Goal: Task Accomplishment & Management: Use online tool/utility

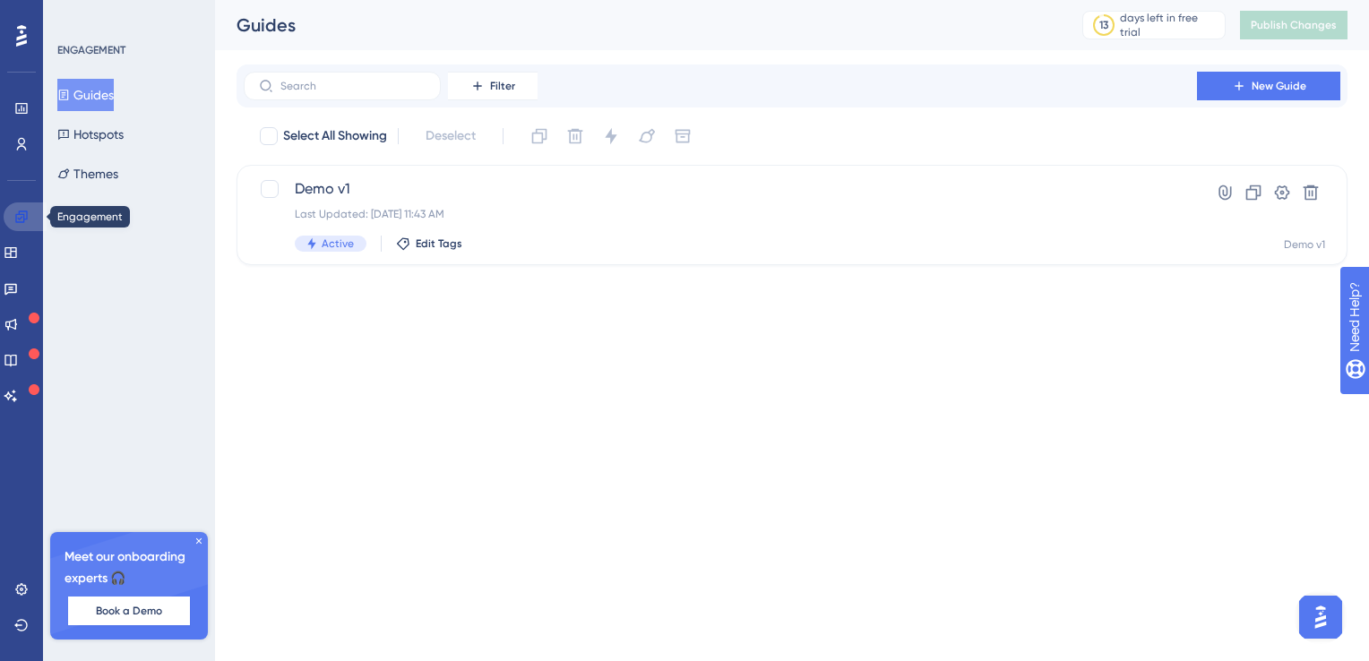
click at [26, 220] on icon at bounding box center [21, 217] width 12 height 12
click at [14, 108] on icon at bounding box center [21, 108] width 14 height 14
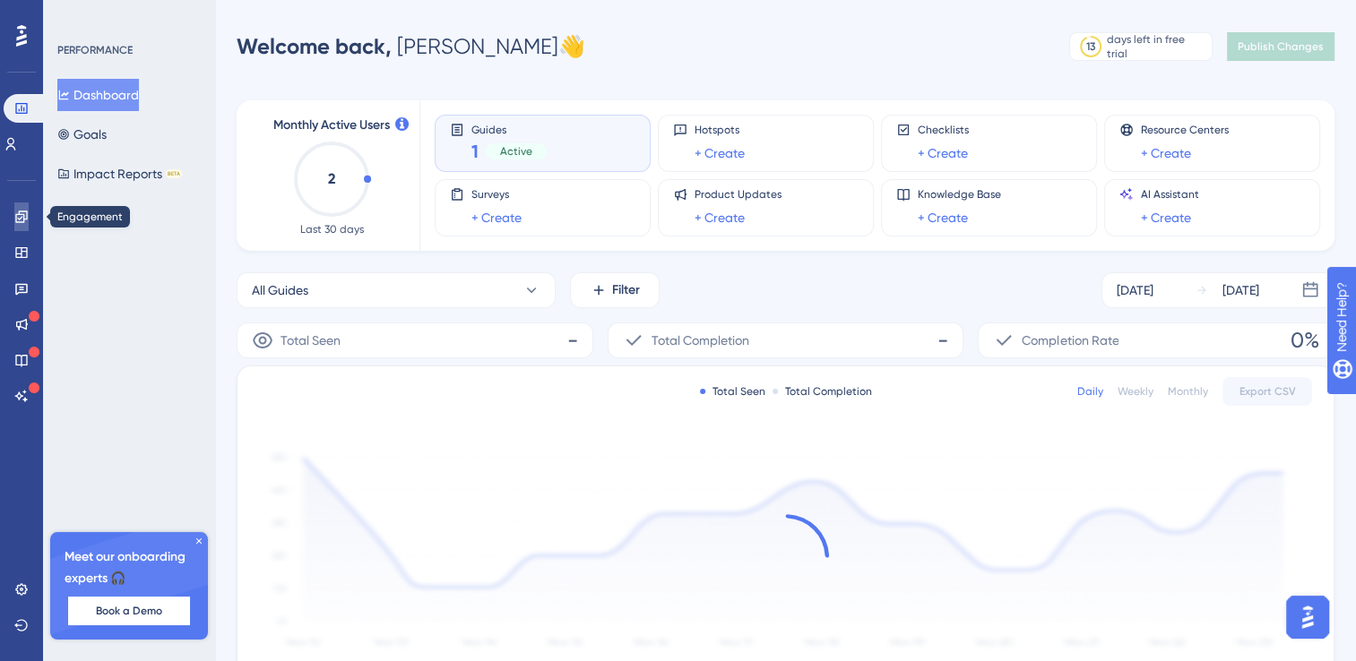
click at [29, 215] on link at bounding box center [21, 217] width 14 height 29
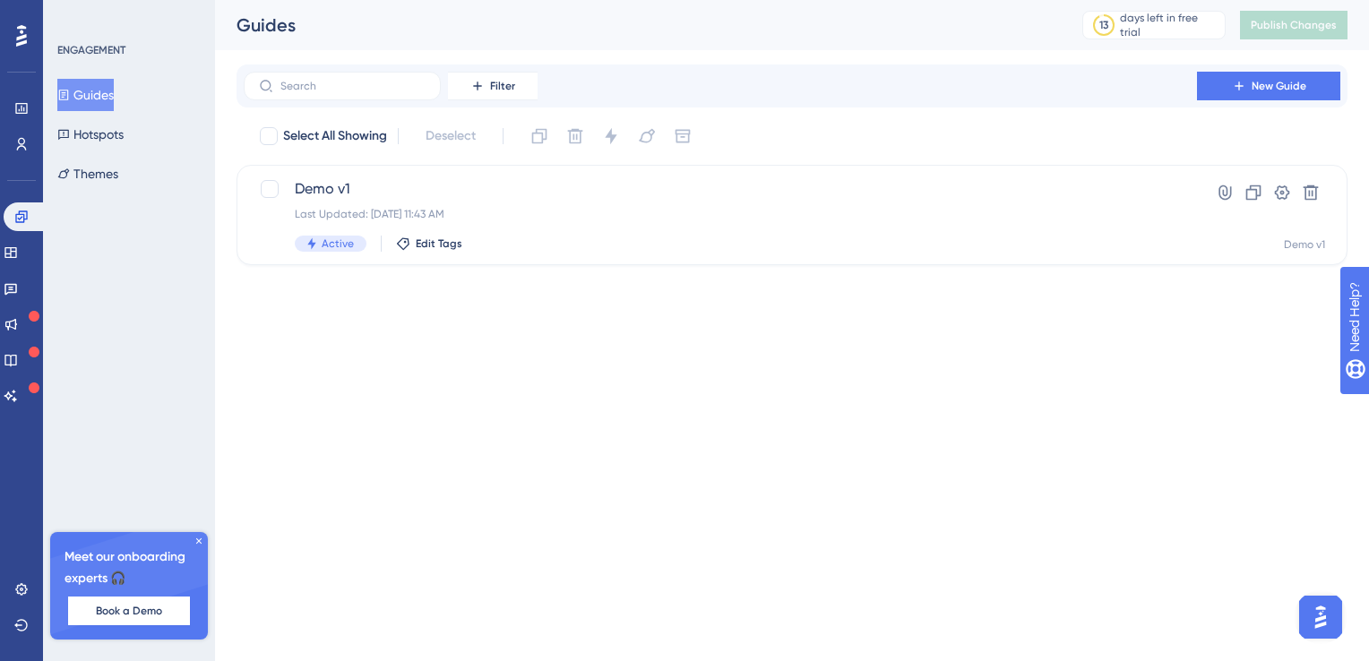
drag, startPoint x: 200, startPoint y: 542, endPoint x: 197, endPoint y: 531, distance: 12.0
click at [199, 542] on icon at bounding box center [198, 541] width 5 height 5
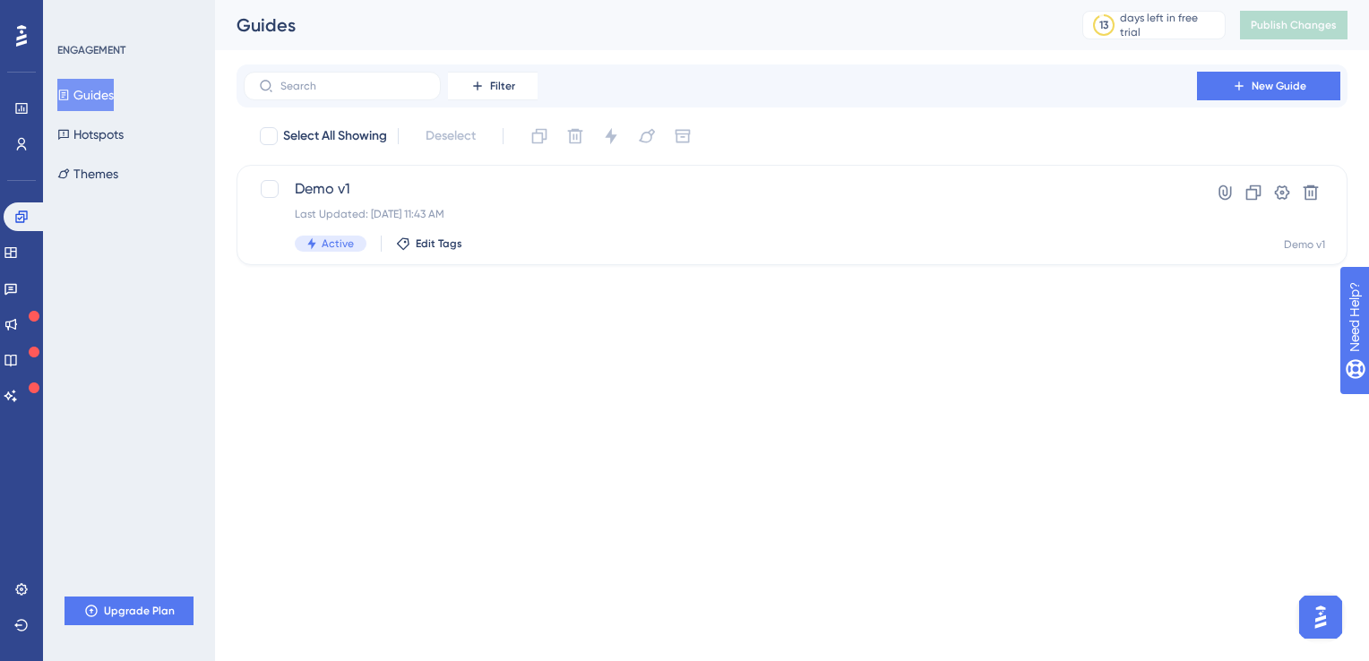
click at [104, 91] on button "Guides" at bounding box center [85, 95] width 56 height 32
click at [307, 188] on span "Demo v1" at bounding box center [720, 189] width 851 height 22
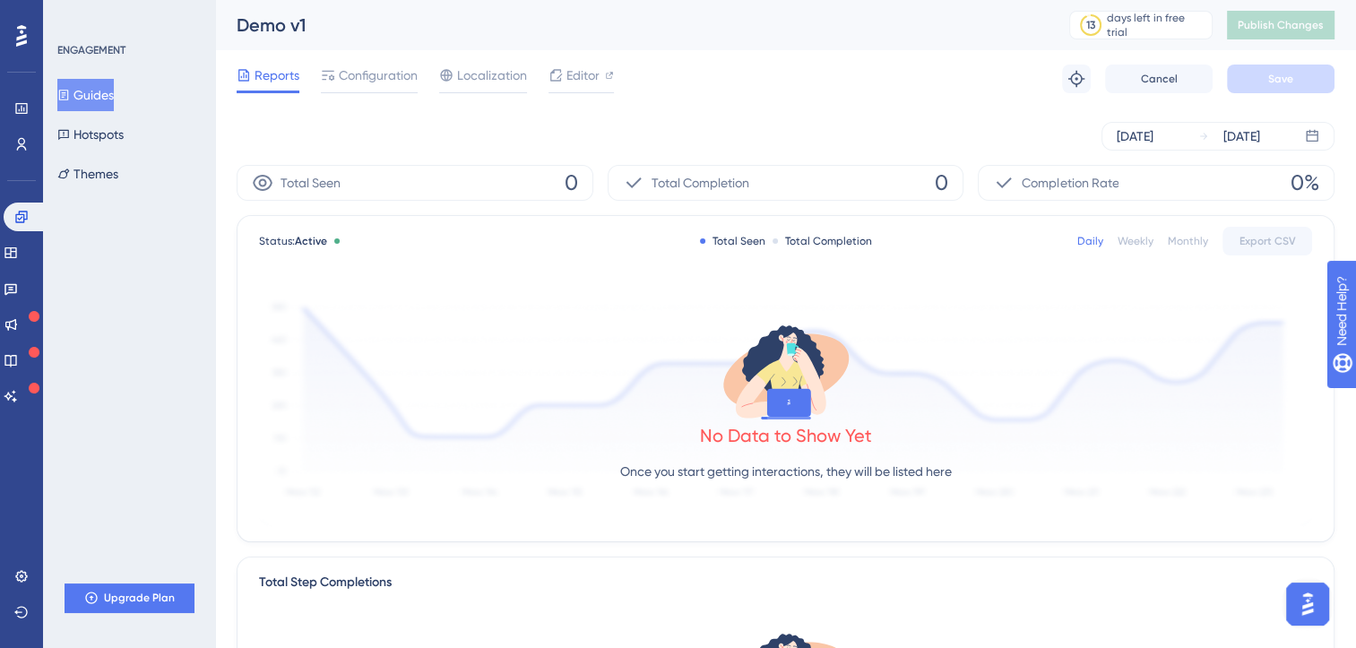
click at [578, 62] on div "Reports Configuration Localization Editor Troubleshoot Cancel Save" at bounding box center [786, 78] width 1098 height 57
click at [579, 74] on span "Editor" at bounding box center [582, 76] width 33 height 22
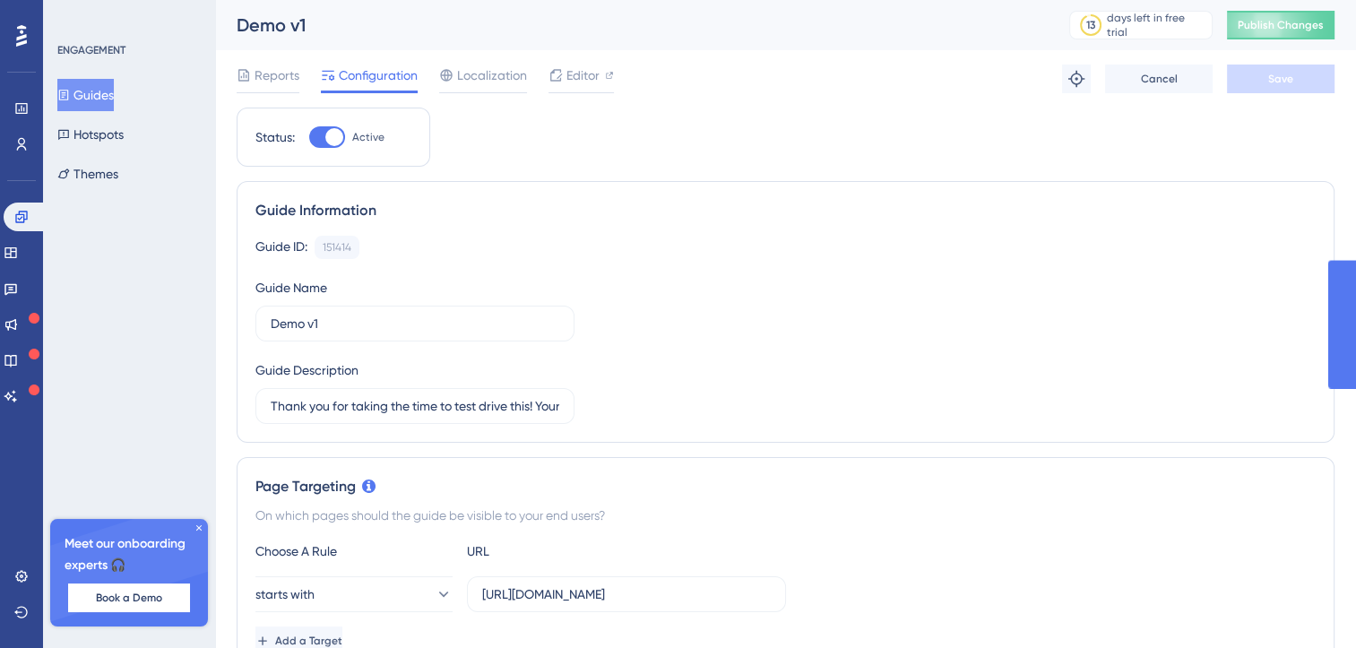
click at [1297, 24] on span "Publish Changes" at bounding box center [1281, 25] width 86 height 14
click at [1273, 18] on span "Publish Changes" at bounding box center [1281, 25] width 86 height 14
click at [1297, 21] on span "Publish Changes" at bounding box center [1281, 25] width 86 height 14
